Goal: Task Accomplishment & Management: Complete application form

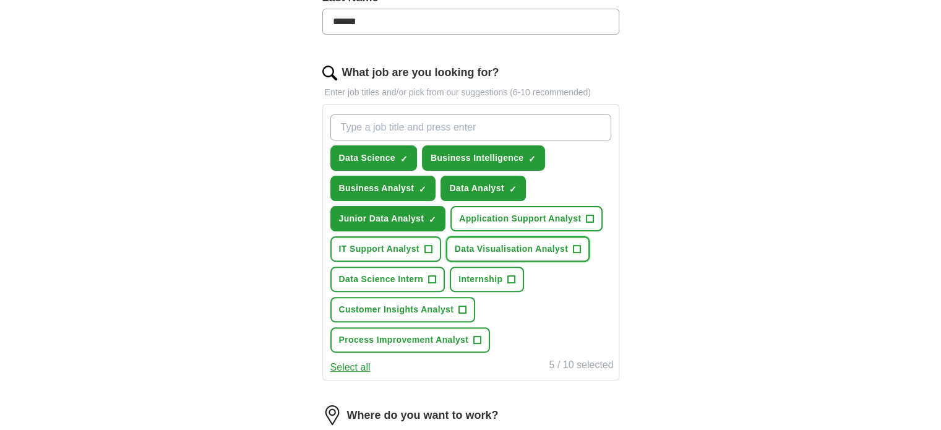
click at [512, 251] on span "Data Visualisation Analyst" at bounding box center [511, 249] width 113 height 13
click at [392, 129] on input "What job are you looking for?" at bounding box center [470, 127] width 281 height 26
type input "j"
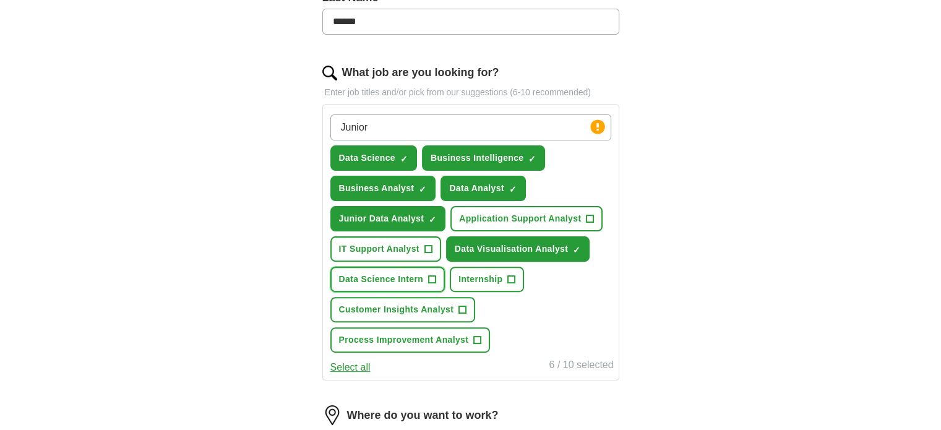
click at [434, 275] on span "+" at bounding box center [432, 280] width 7 height 10
click at [514, 277] on span "+" at bounding box center [511, 280] width 7 height 10
click at [494, 135] on input "Junior" at bounding box center [470, 127] width 281 height 26
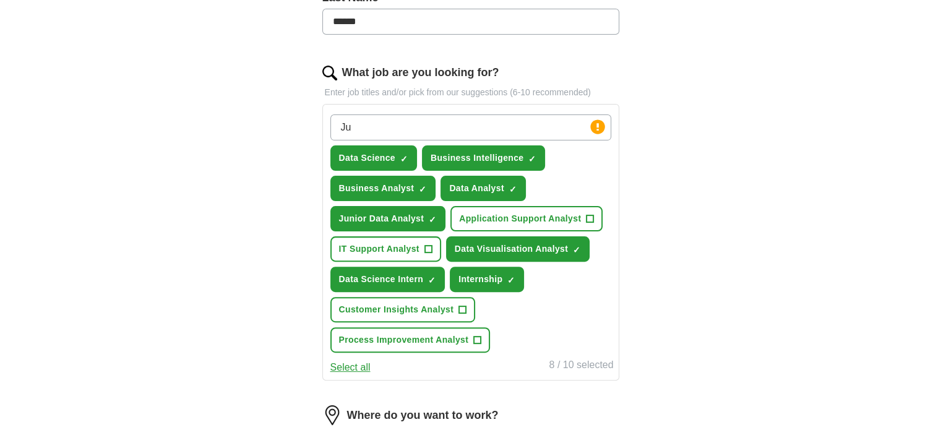
type input "J"
click at [500, 275] on span "Internship" at bounding box center [481, 279] width 44 height 13
click at [448, 124] on input "What job are you looking for?" at bounding box center [470, 127] width 281 height 26
type input "b"
type input "Business analyst Intern"
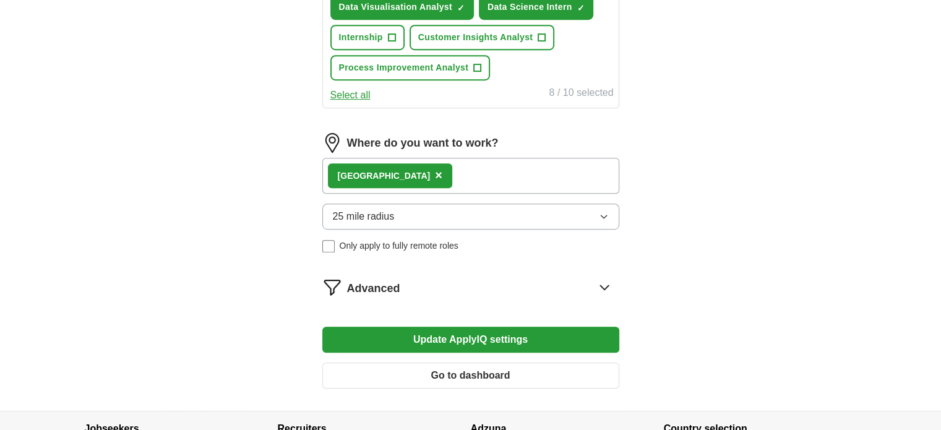
scroll to position [650, 0]
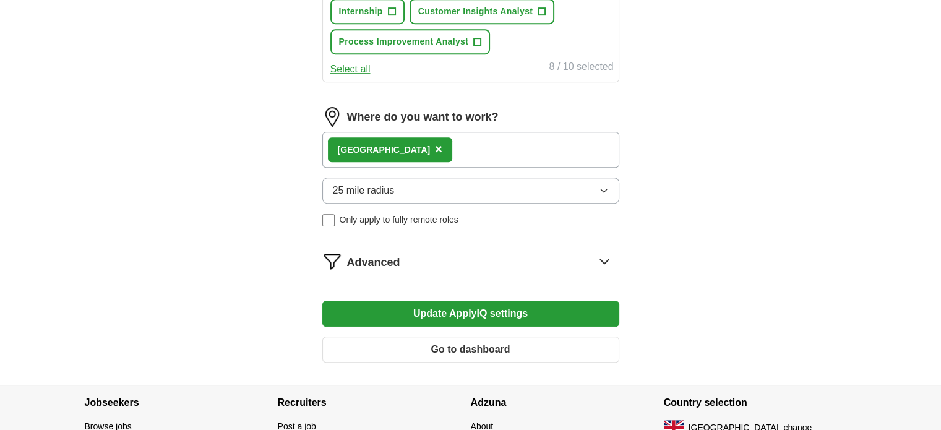
click at [439, 304] on button "Update ApplyIQ settings" at bounding box center [470, 314] width 297 height 26
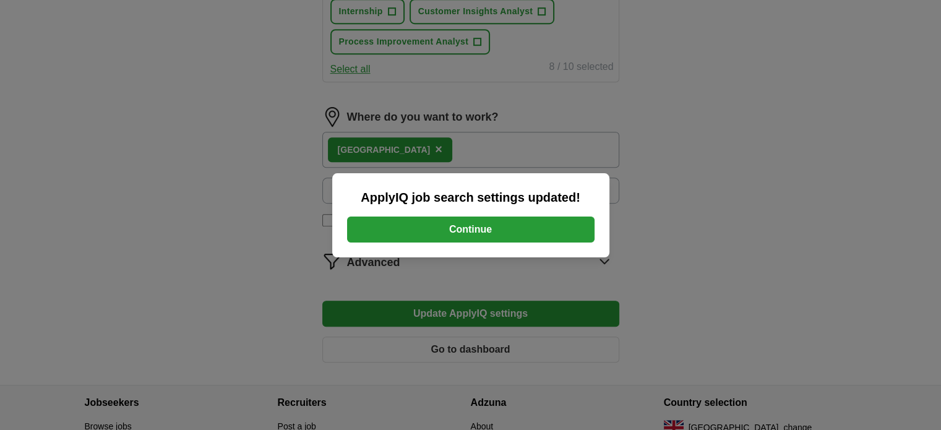
click at [512, 224] on button "Continue" at bounding box center [471, 230] width 248 height 26
